Goal: Transaction & Acquisition: Subscribe to service/newsletter

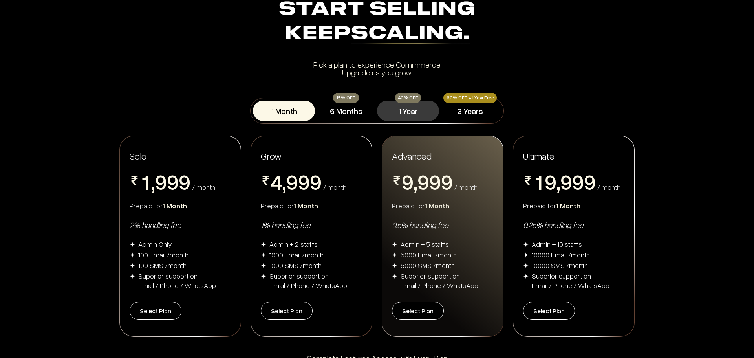
click at [411, 107] on button "1 Year" at bounding box center [408, 110] width 62 height 20
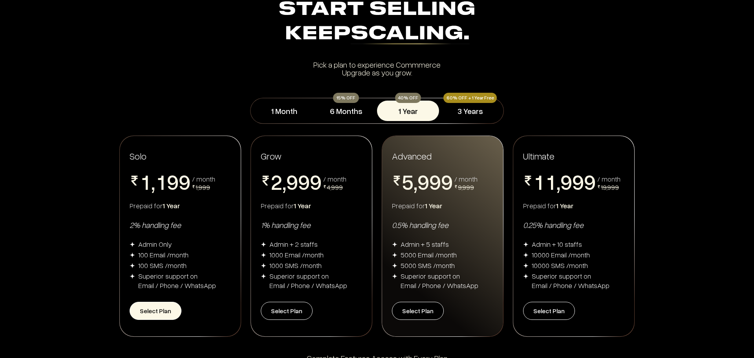
click at [155, 310] on button "Select Plan" at bounding box center [156, 310] width 52 height 18
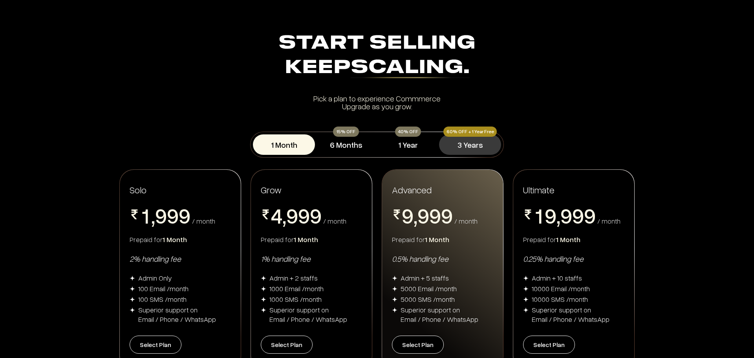
click at [452, 143] on button "3 Years" at bounding box center [470, 144] width 62 height 20
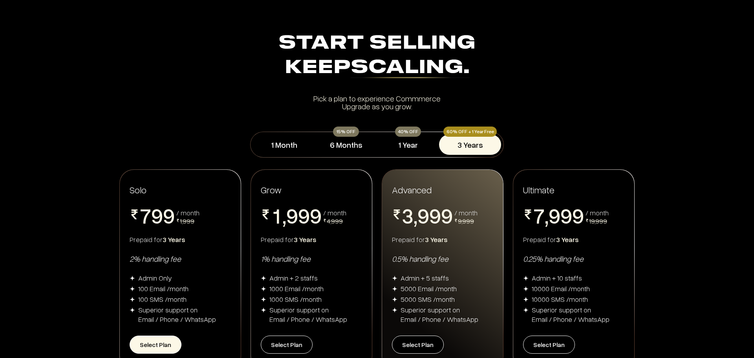
click at [161, 338] on button "Select Plan" at bounding box center [156, 344] width 52 height 18
